Goal: Book appointment/travel/reservation

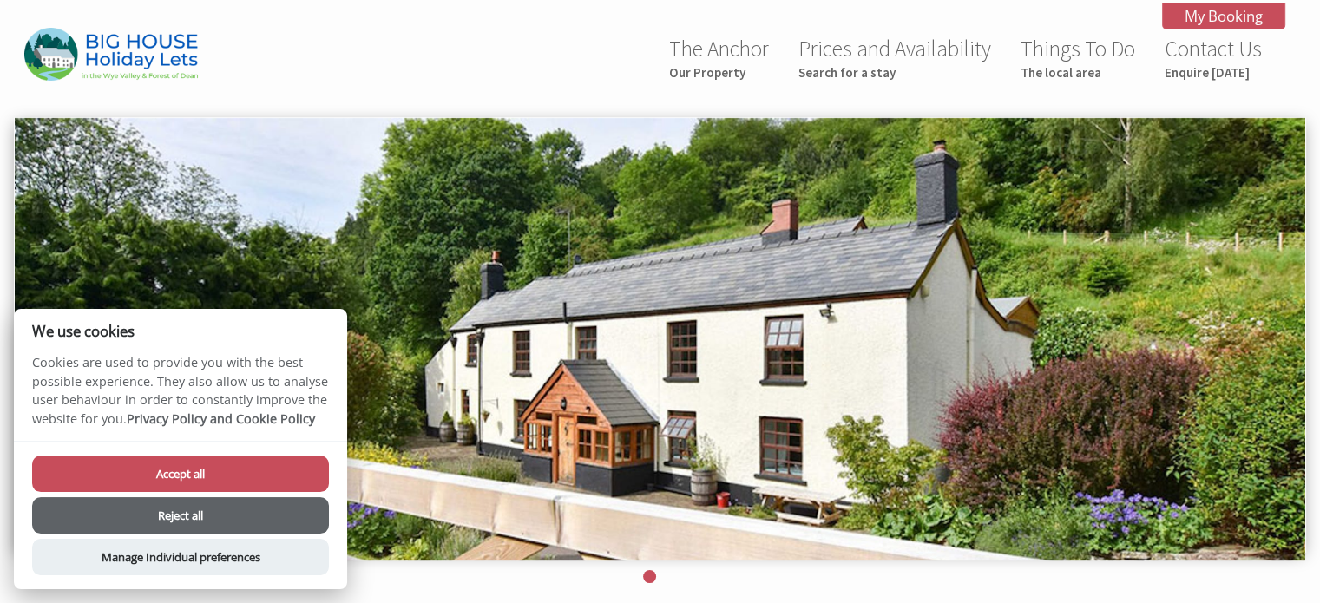
click at [187, 466] on button "Accept all" at bounding box center [180, 473] width 297 height 36
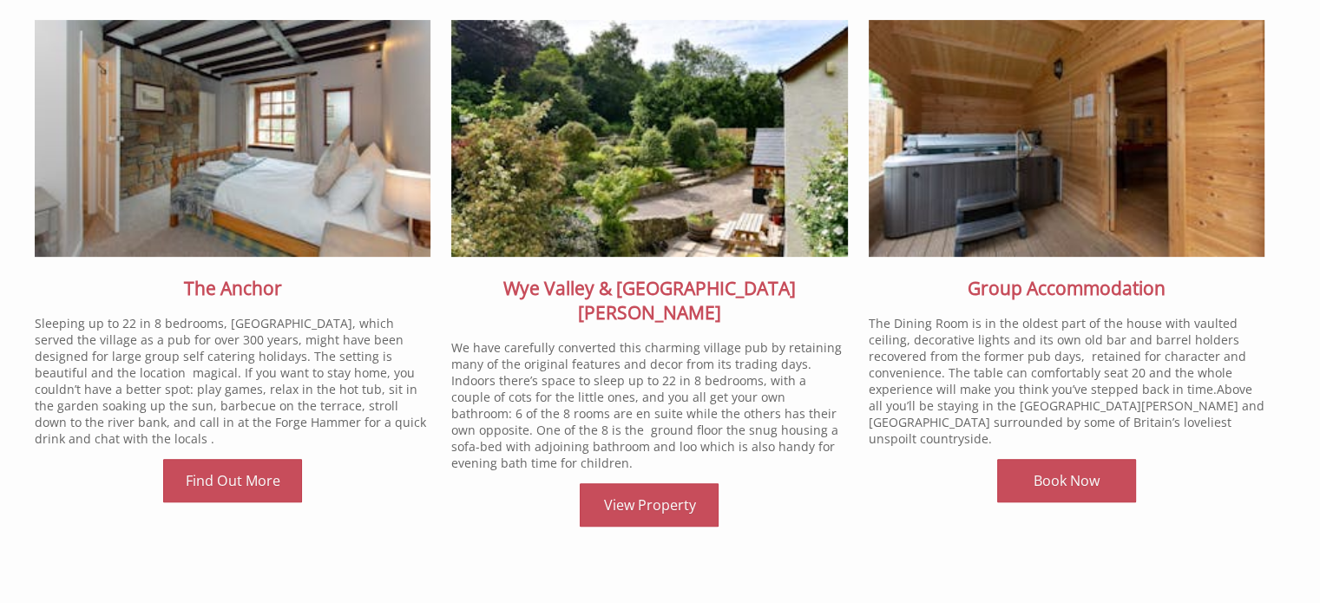
scroll to position [654, 0]
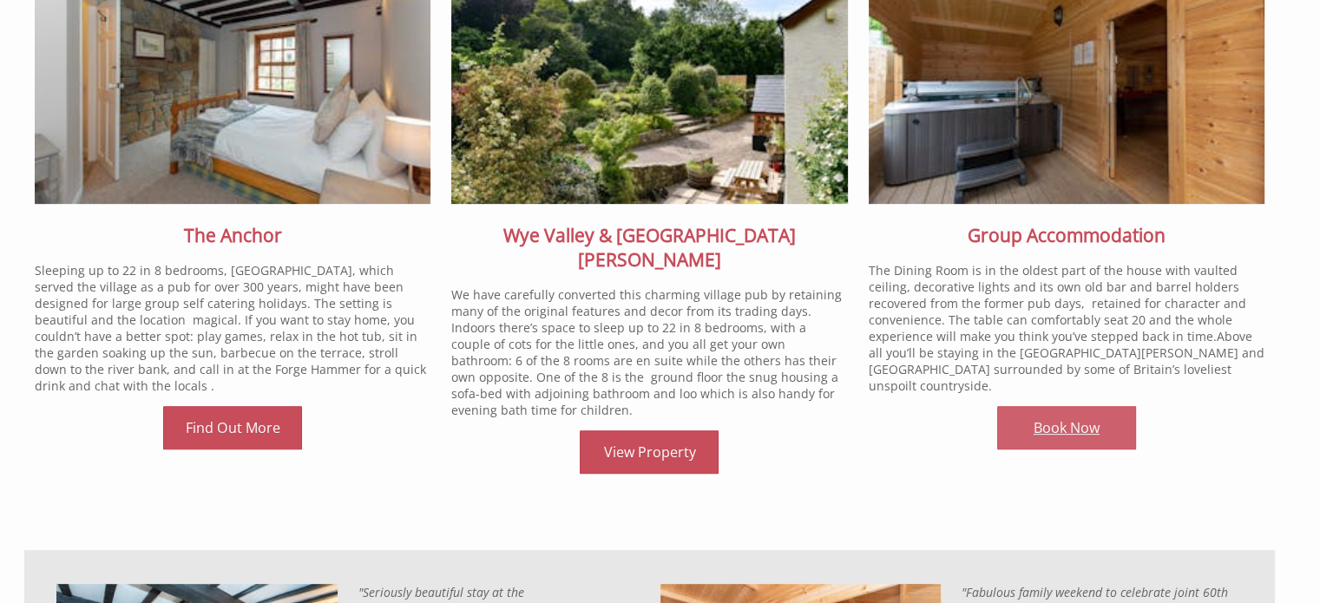
click at [1059, 413] on link "Book Now" at bounding box center [1066, 427] width 139 height 43
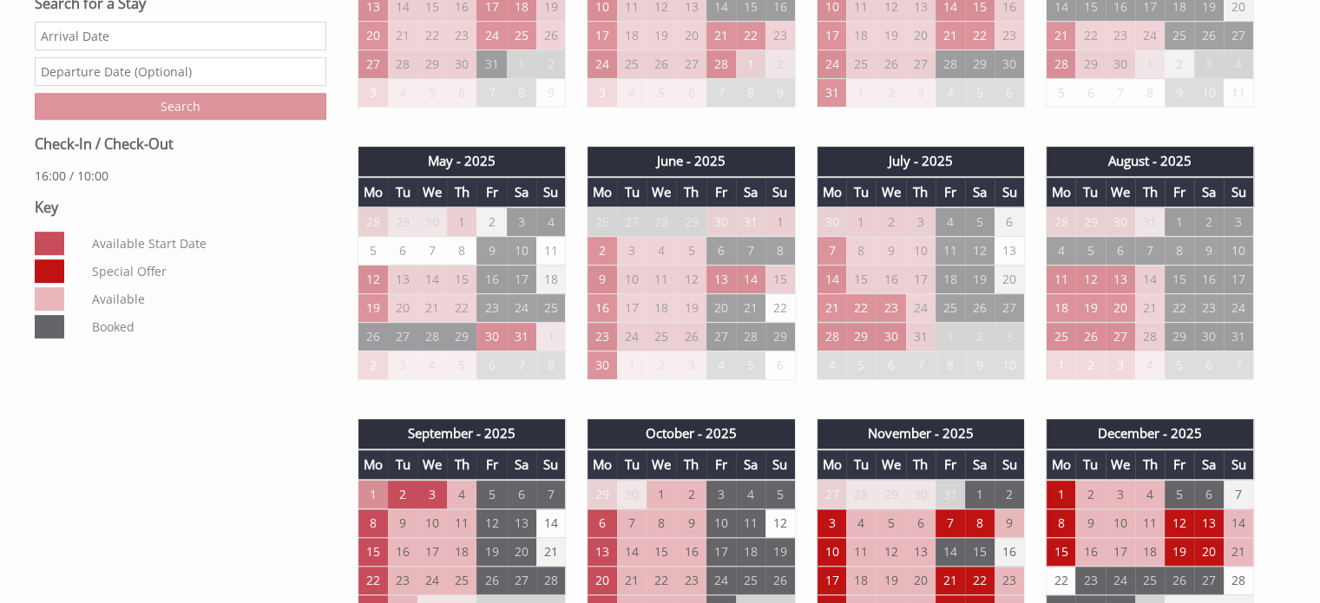
scroll to position [625, 0]
